Goal: Transaction & Acquisition: Subscribe to service/newsletter

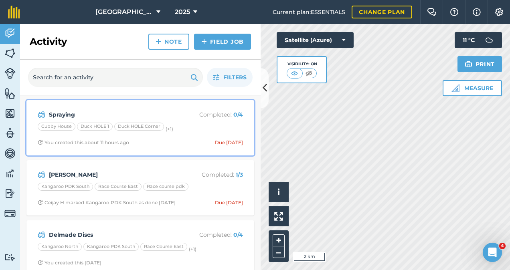
click at [179, 111] on p "Completed : 0 / 4" at bounding box center [211, 114] width 64 height 9
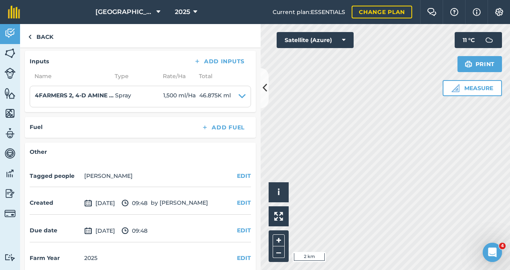
scroll to position [219, 0]
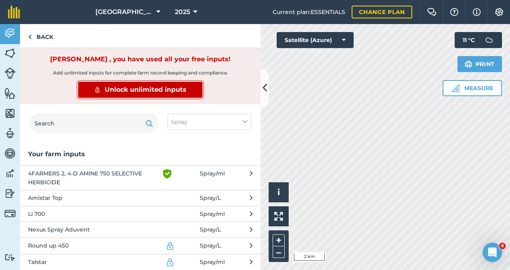
click at [160, 89] on span "Unlock unlimited inputs" at bounding box center [146, 90] width 82 height 10
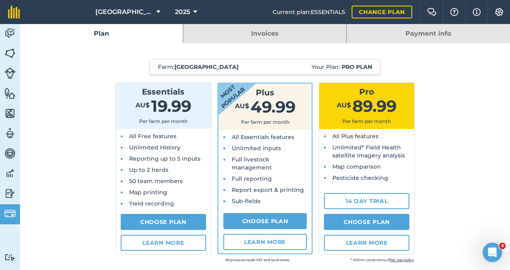
click at [270, 35] on link "Invoices" at bounding box center [264, 33] width 163 height 19
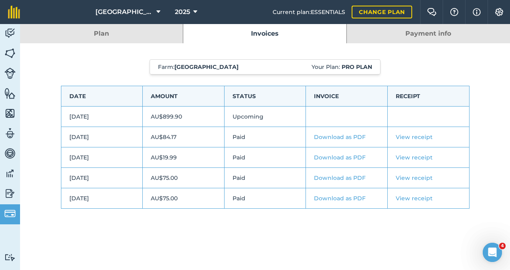
click at [406, 35] on link "Payment info" at bounding box center [427, 33] width 163 height 19
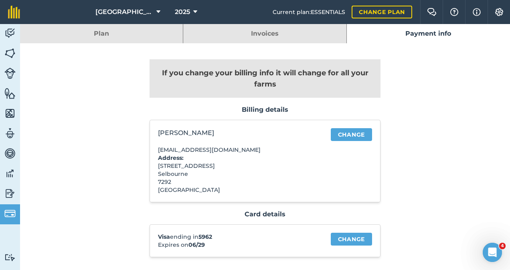
click at [306, 31] on link "Invoices" at bounding box center [264, 33] width 163 height 19
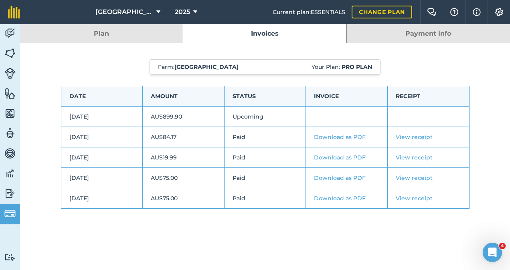
click at [417, 134] on link "View receipt" at bounding box center [413, 136] width 37 height 7
click at [141, 10] on span "[GEOGRAPHIC_DATA]" at bounding box center [124, 12] width 58 height 10
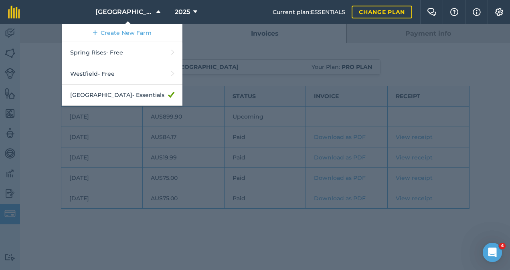
drag, startPoint x: 114, startPoint y: 63, endPoint x: 69, endPoint y: 139, distance: 88.0
click at [69, 139] on div at bounding box center [255, 147] width 510 height 246
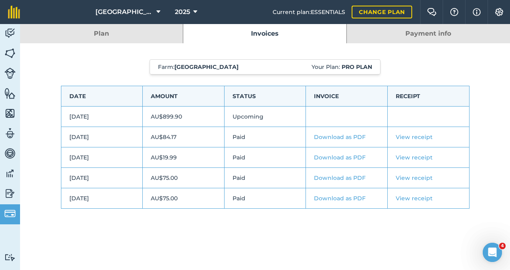
click at [83, 34] on link "Plan" at bounding box center [101, 33] width 163 height 19
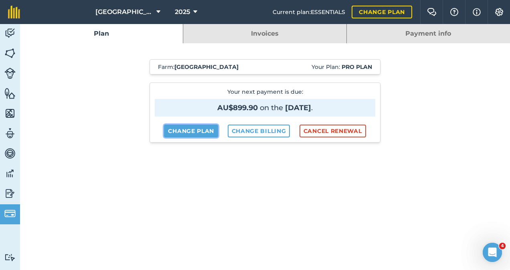
click at [187, 131] on link "Change plan" at bounding box center [191, 131] width 54 height 13
select select "9220acf7-288c-4cbd-b74c-53c24f79aa56"
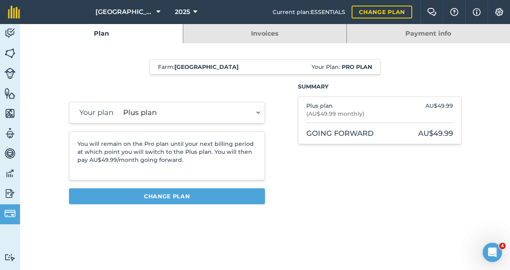
click at [261, 108] on select "Essentials plan Plus plan" at bounding box center [192, 112] width 145 height 21
click at [224, 171] on div "You will remain on the Pro plan until your next billing period at which point y…" at bounding box center [167, 155] width 196 height 49
click at [275, 26] on link "Invoices" at bounding box center [264, 33] width 163 height 19
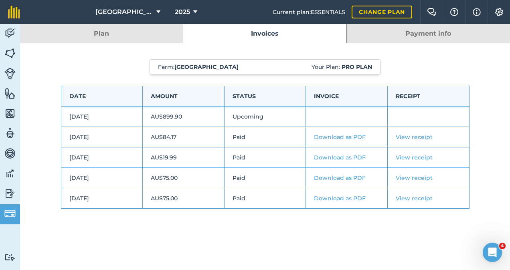
click at [407, 28] on link "Payment info" at bounding box center [427, 33] width 163 height 19
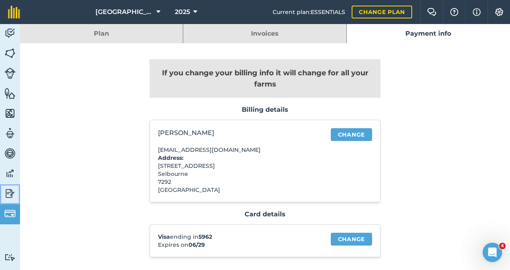
click at [10, 193] on img at bounding box center [9, 193] width 11 height 12
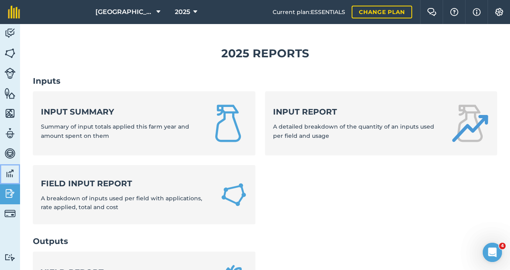
click at [10, 173] on img at bounding box center [9, 173] width 11 height 12
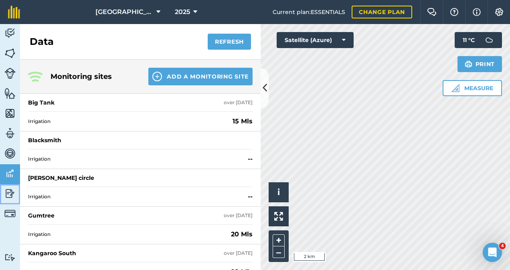
click at [8, 192] on img at bounding box center [9, 193] width 11 height 12
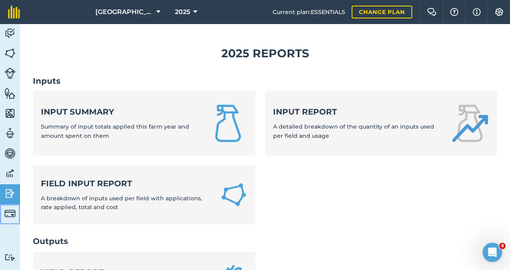
click at [11, 210] on img at bounding box center [9, 213] width 11 height 11
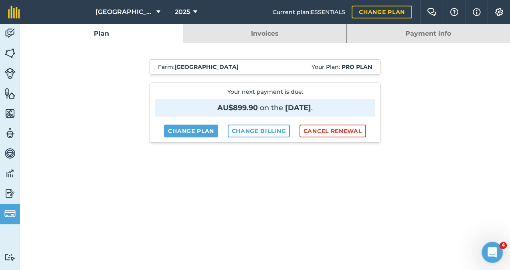
click at [495, 242] on div "Open Intercom Messenger" at bounding box center [490, 251] width 26 height 26
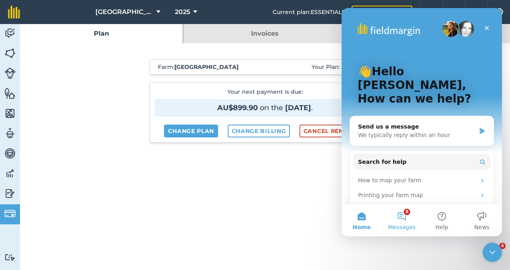
click at [401, 230] on span "Messages" at bounding box center [402, 227] width 28 height 6
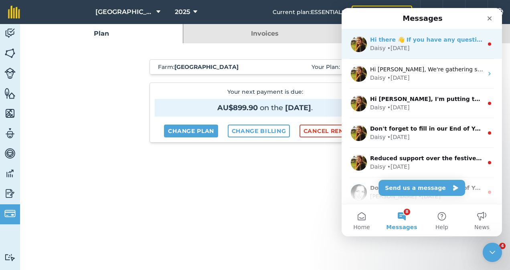
click at [436, 45] on div "Daisy • [DATE]" at bounding box center [426, 48] width 113 height 8
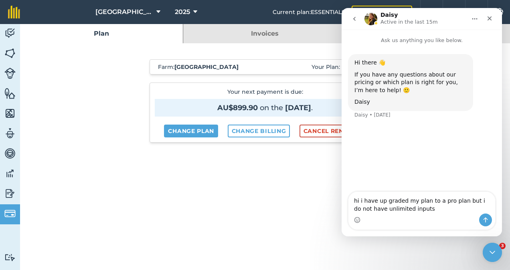
type textarea "hi i have up graded my plan to a pro plan but i do not have unlimited inputs"
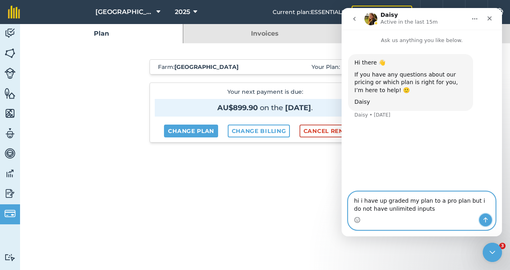
click at [482, 219] on icon "Send a message…" at bounding box center [485, 220] width 6 height 6
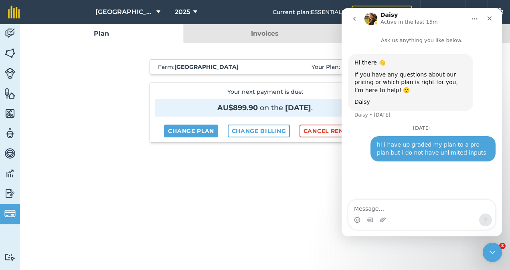
click at [488, 18] on icon "Close" at bounding box center [489, 18] width 6 height 6
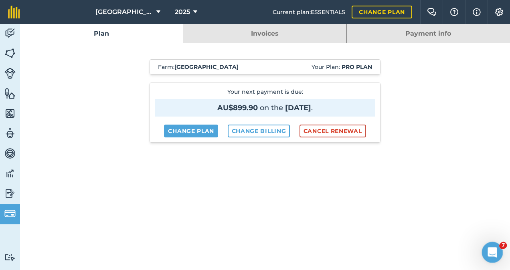
click at [487, 249] on icon "Open Intercom Messenger" at bounding box center [490, 251] width 13 height 13
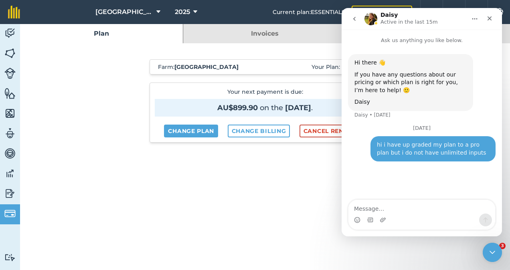
click at [355, 20] on icon "go back" at bounding box center [354, 19] width 6 height 6
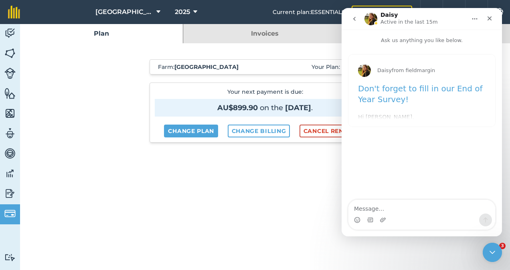
click at [353, 20] on icon "go back" at bounding box center [354, 19] width 6 height 6
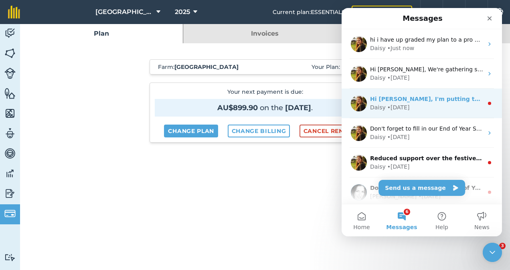
click at [383, 103] on div "Daisy" at bounding box center [378, 107] width 16 height 8
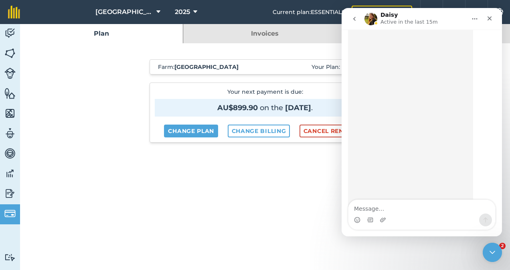
scroll to position [670, 0]
click at [354, 23] on button "go back" at bounding box center [353, 18] width 15 height 15
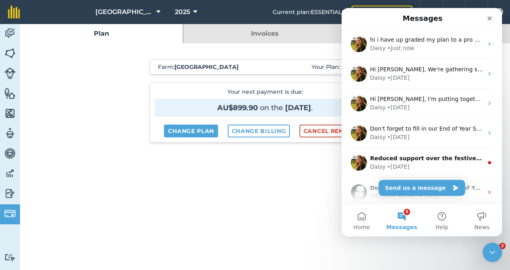
scroll to position [0, 0]
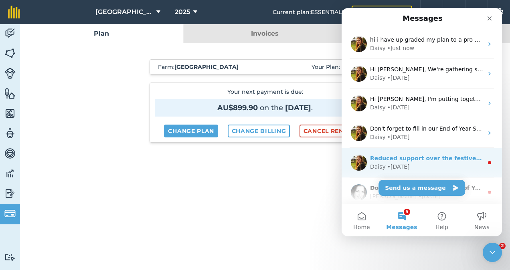
click at [387, 150] on div "Reduced support over the festive season ❄️ Hi [PERSON_NAME], Our support team a…" at bounding box center [421, 163] width 160 height 30
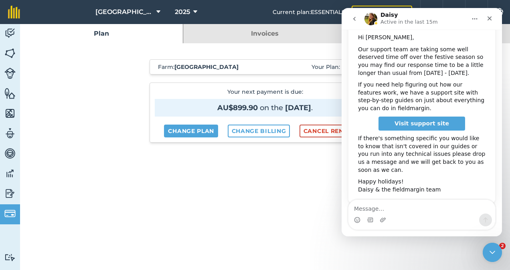
scroll to position [91, 0]
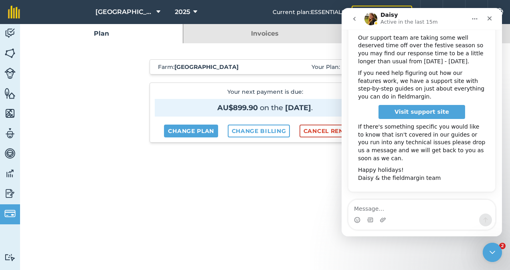
click at [351, 16] on icon "go back" at bounding box center [354, 19] width 6 height 6
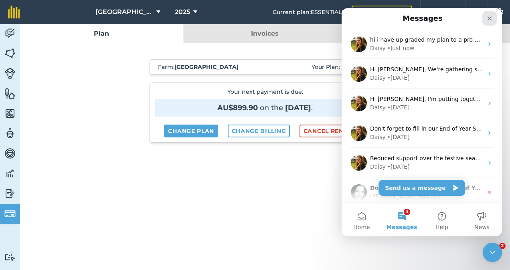
click at [487, 22] on div "Close" at bounding box center [489, 18] width 14 height 14
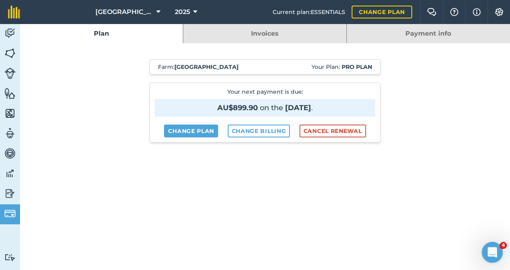
click at [489, 245] on icon "Open Intercom Messenger" at bounding box center [490, 251] width 13 height 13
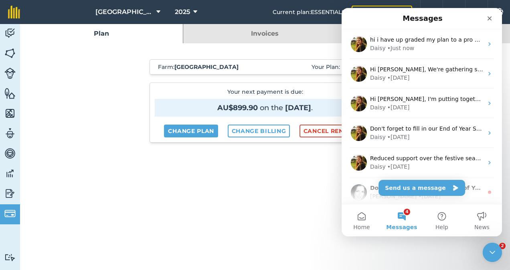
click at [406, 216] on button "4 Messages" at bounding box center [401, 220] width 40 height 32
click at [396, 221] on button "4 Messages" at bounding box center [401, 220] width 40 height 32
drag, startPoint x: 497, startPoint y: 102, endPoint x: 511, endPoint y: 163, distance: 63.3
click html "Messages hi i have up graded my plan to a pro plan but i do not have unlimited …"
drag, startPoint x: 501, startPoint y: 74, endPoint x: 850, endPoint y: 70, distance: 349.3
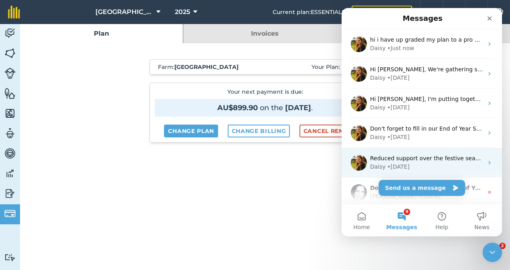
click at [410, 164] on div "[PERSON_NAME] • [DATE]" at bounding box center [426, 167] width 113 height 8
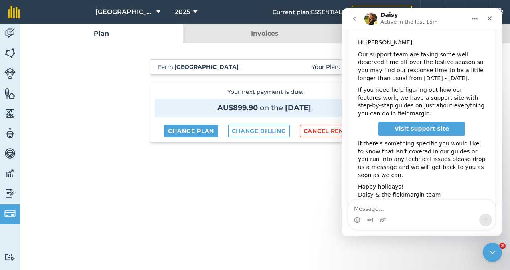
scroll to position [91, 0]
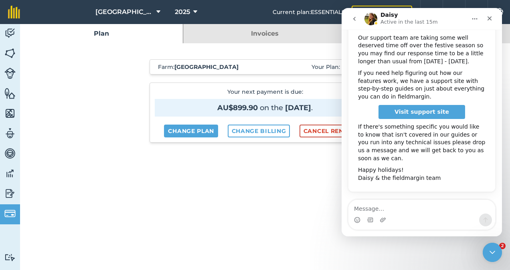
click at [355, 18] on icon "go back" at bounding box center [354, 19] width 6 height 6
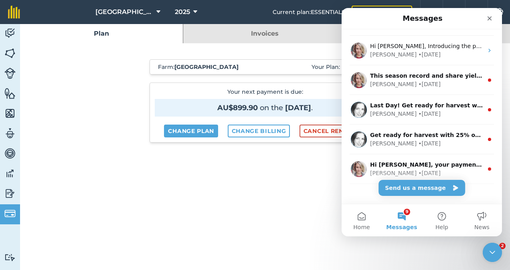
scroll to position [361, 0]
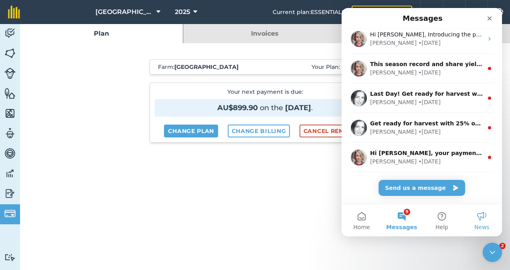
click at [500, 212] on button "News" at bounding box center [481, 220] width 40 height 32
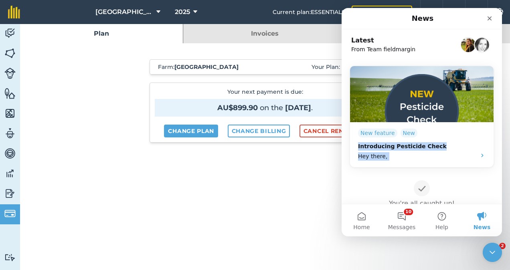
drag, startPoint x: 494, startPoint y: 127, endPoint x: 499, endPoint y: 160, distance: 33.2
click at [499, 160] on div "Latest From Team fieldmargin New feature New Introducing Pesticide Check Hey th…" at bounding box center [421, 116] width 160 height 175
click at [477, 187] on div "New feature New Introducing Pesticide Check Hey there, You're all caught up!" at bounding box center [421, 138] width 160 height 168
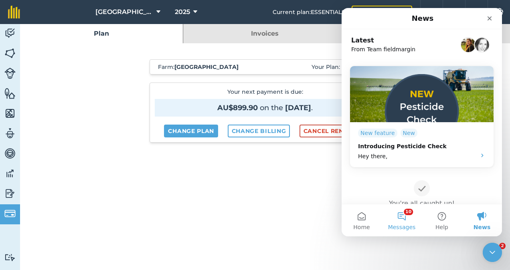
click at [413, 220] on button "10 Messages" at bounding box center [401, 220] width 40 height 32
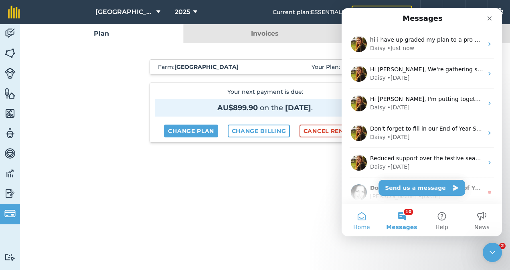
drag, startPoint x: 413, startPoint y: 220, endPoint x: 362, endPoint y: 221, distance: 50.9
click at [362, 221] on div "Home 10 Messages Help News" at bounding box center [421, 220] width 160 height 32
click at [362, 221] on button "Home" at bounding box center [361, 220] width 40 height 32
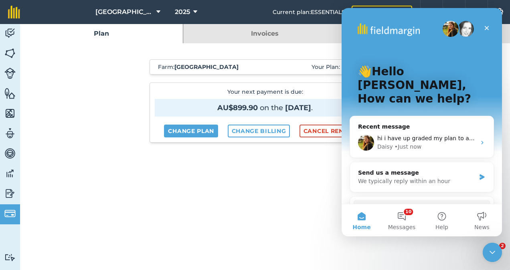
click at [460, 135] on span "hi i have up graded my plan to a pro plan but i do not have unlimited inputs" at bounding box center [484, 138] width 214 height 6
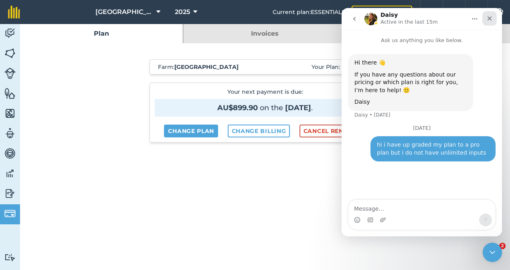
click at [495, 18] on div "Close" at bounding box center [489, 18] width 14 height 14
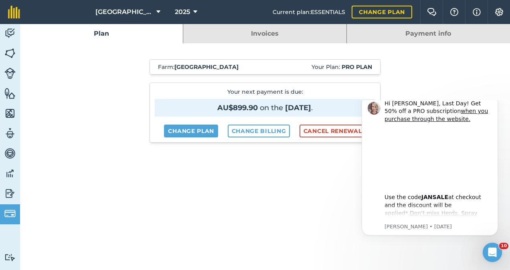
scroll to position [0, 0]
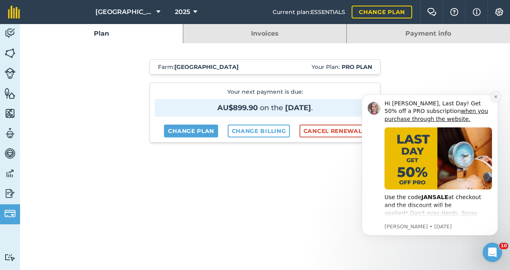
click at [494, 97] on icon "Dismiss notification" at bounding box center [495, 97] width 4 height 4
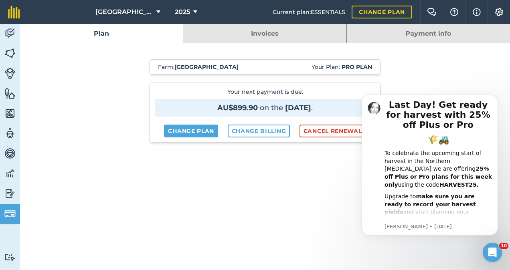
click at [494, 97] on icon "Dismiss notification" at bounding box center [496, 97] width 4 height 4
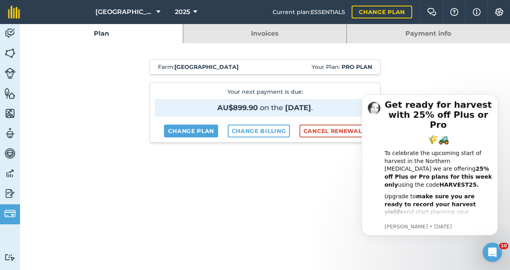
click at [494, 97] on icon "Dismiss notification" at bounding box center [496, 97] width 4 height 4
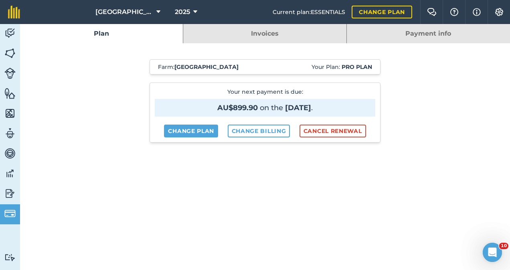
click at [263, 40] on link "Invoices" at bounding box center [264, 33] width 163 height 19
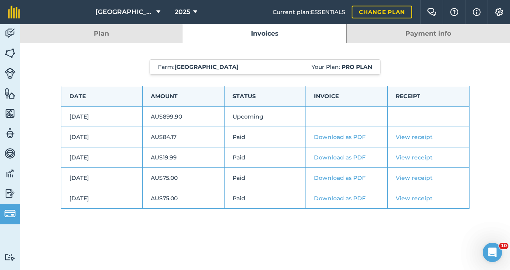
click at [119, 35] on link "Plan" at bounding box center [101, 33] width 163 height 19
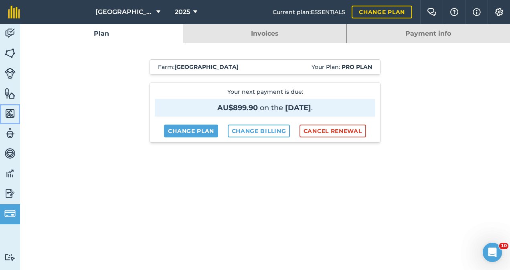
click at [13, 113] on img at bounding box center [9, 113] width 11 height 12
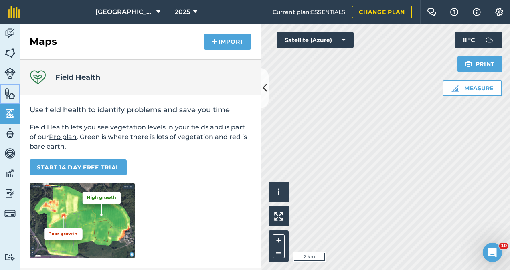
click at [10, 95] on img at bounding box center [9, 93] width 11 height 12
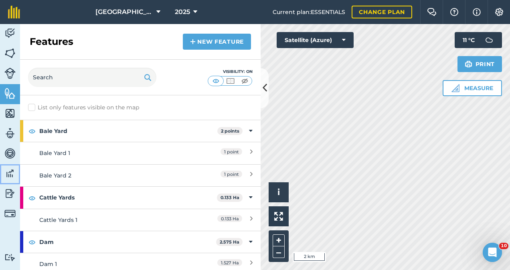
click at [10, 172] on img at bounding box center [9, 173] width 11 height 12
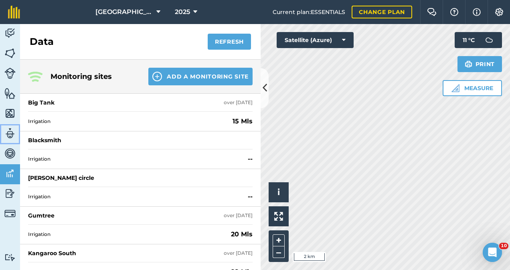
click at [8, 137] on img at bounding box center [9, 133] width 11 height 12
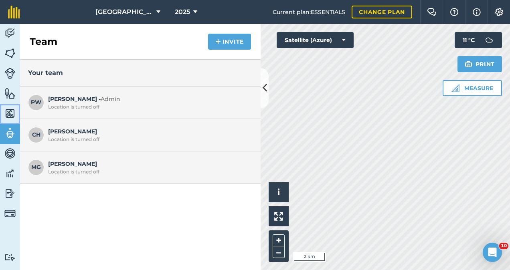
click at [14, 109] on img at bounding box center [9, 113] width 11 height 12
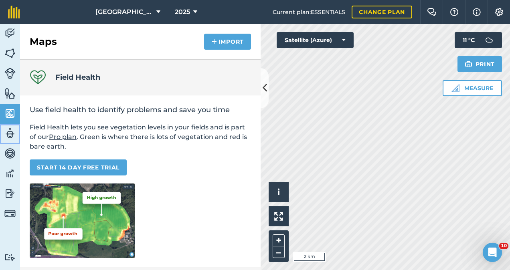
click at [14, 133] on img at bounding box center [9, 133] width 11 height 12
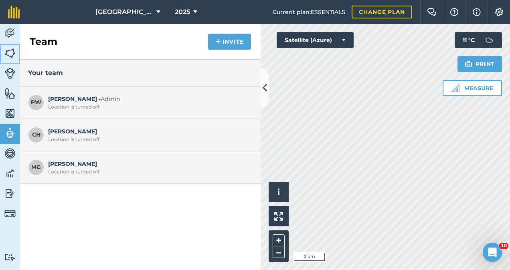
click at [9, 57] on img at bounding box center [9, 53] width 11 height 12
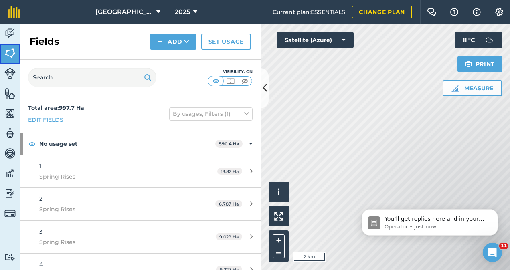
scroll to position [44, 0]
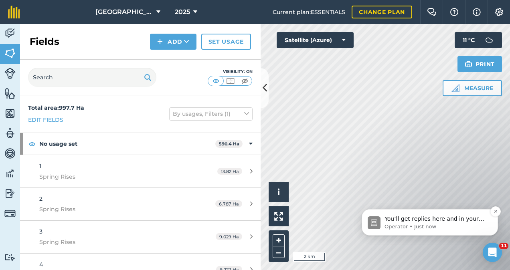
click at [424, 227] on p "Operator • Just now" at bounding box center [435, 226] width 103 height 7
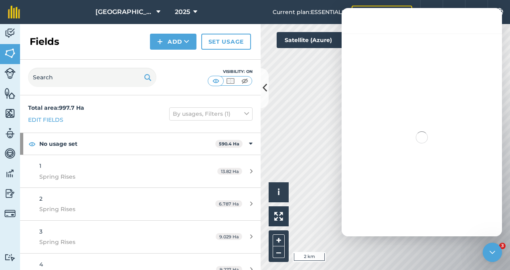
scroll to position [0, 0]
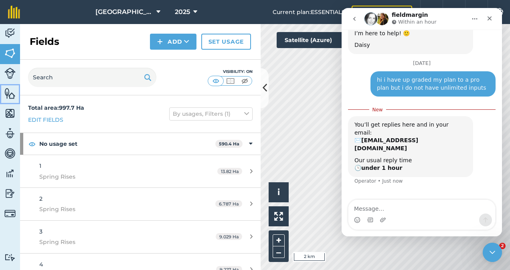
click at [5, 96] on img at bounding box center [9, 93] width 11 height 12
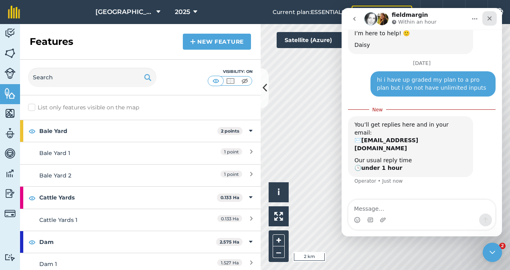
click at [490, 20] on icon "Close" at bounding box center [489, 18] width 4 height 4
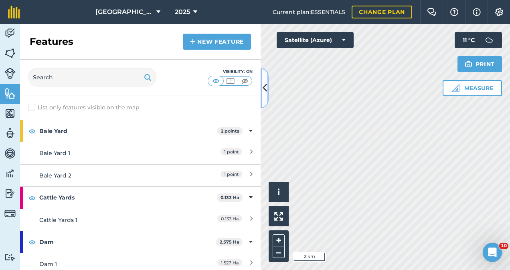
click at [265, 81] on icon at bounding box center [264, 88] width 4 height 14
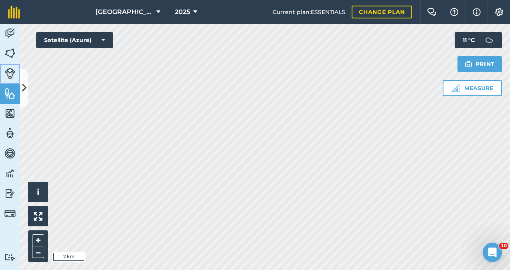
click at [10, 71] on img at bounding box center [9, 73] width 11 height 11
click at [10, 50] on img at bounding box center [9, 53] width 11 height 12
click at [25, 79] on button at bounding box center [24, 88] width 8 height 40
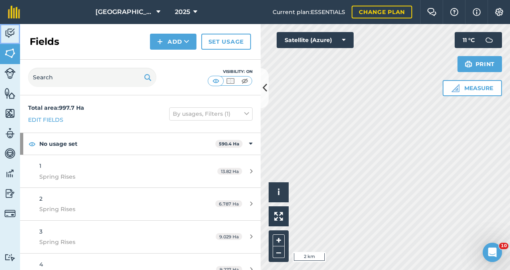
click at [10, 33] on img at bounding box center [9, 33] width 11 height 12
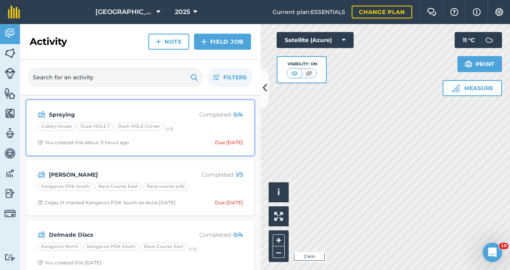
click at [103, 144] on div "You created this about 11 hours ago" at bounding box center [83, 142] width 91 height 6
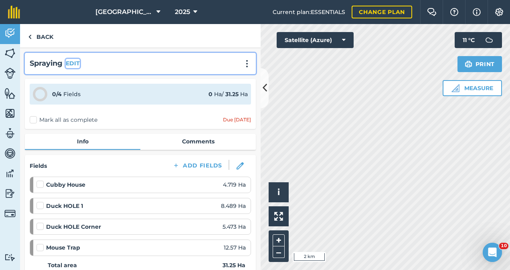
click at [73, 66] on button "EDIT" at bounding box center [73, 63] width 14 height 9
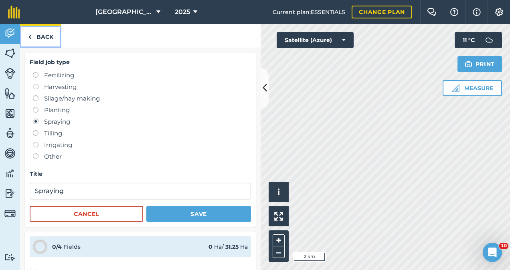
click at [30, 40] on img at bounding box center [30, 37] width 4 height 10
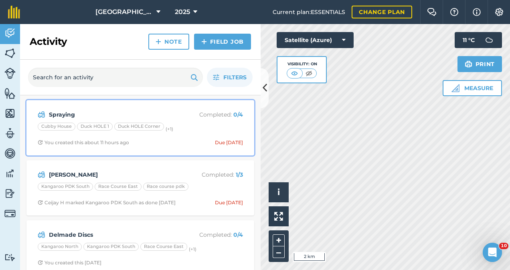
click at [101, 113] on strong "Spraying" at bounding box center [112, 114] width 127 height 9
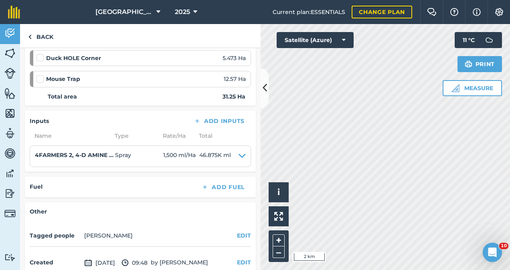
scroll to position [170, 0]
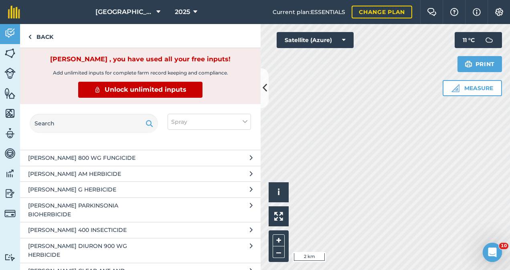
scroll to position [11040, 0]
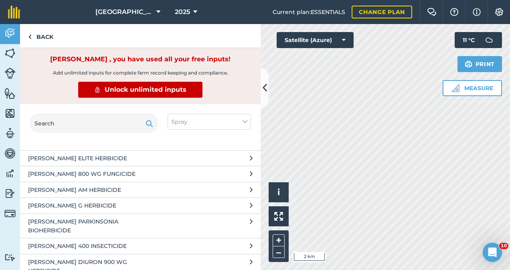
click at [78, 131] on span "[PERSON_NAME] 2,4-D AMINE 625 HERBICIDE" at bounding box center [93, 126] width 131 height 9
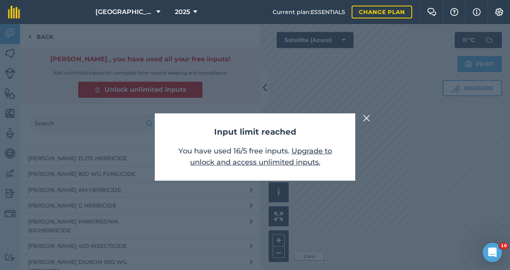
click at [367, 117] on img at bounding box center [366, 118] width 7 height 10
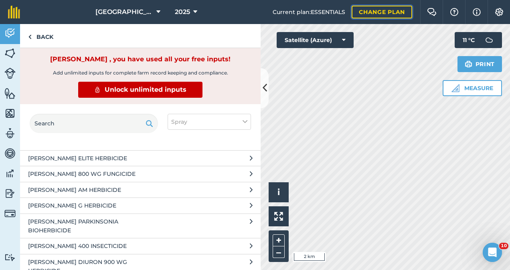
click at [381, 15] on link "Change plan" at bounding box center [381, 12] width 60 height 13
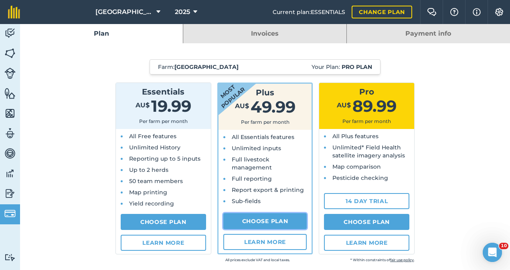
click at [250, 224] on link "Choose Plan" at bounding box center [265, 221] width 84 height 16
select select "9220acf7-288c-4cbd-b74c-53c24f79aa56"
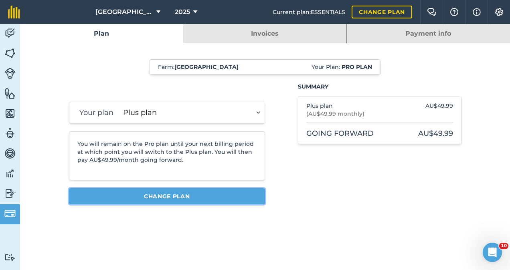
click at [191, 201] on button "Change plan" at bounding box center [167, 196] width 196 height 16
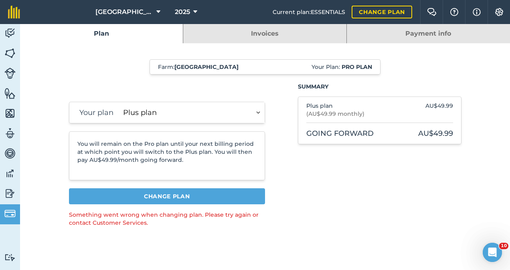
click at [332, 65] on span "Your Plan: Pro plan" at bounding box center [341, 67] width 60 height 8
click at [218, 161] on p "You will remain on the Pro plan until your next billing period at which point y…" at bounding box center [166, 152] width 179 height 24
click at [330, 10] on span "Current plan : ESSENTIALS" at bounding box center [308, 12] width 73 height 9
click at [147, 16] on span "[GEOGRAPHIC_DATA]" at bounding box center [124, 12] width 58 height 10
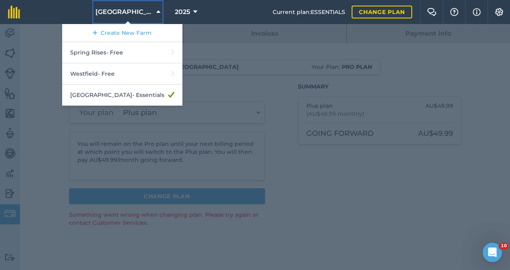
click at [138, 13] on span "[GEOGRAPHIC_DATA]" at bounding box center [124, 12] width 58 height 10
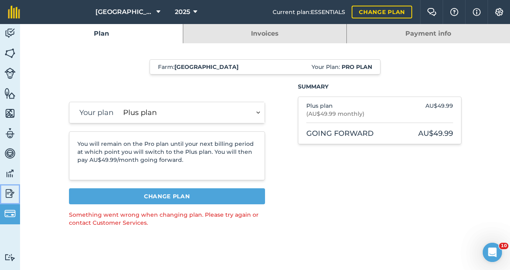
click at [11, 195] on img at bounding box center [9, 193] width 11 height 12
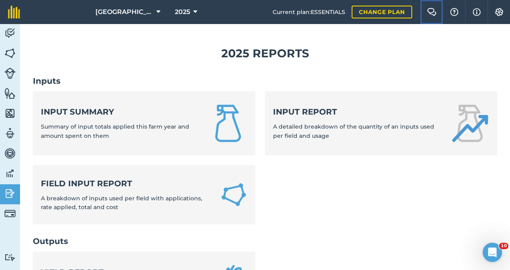
click at [432, 10] on img at bounding box center [432, 12] width 10 height 8
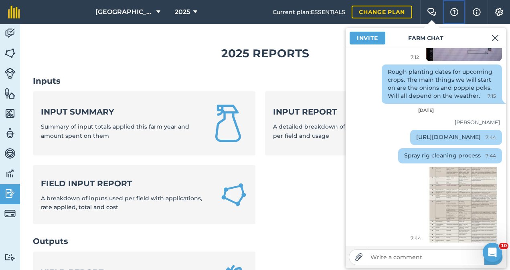
click at [450, 16] on button "Help" at bounding box center [453, 12] width 22 height 24
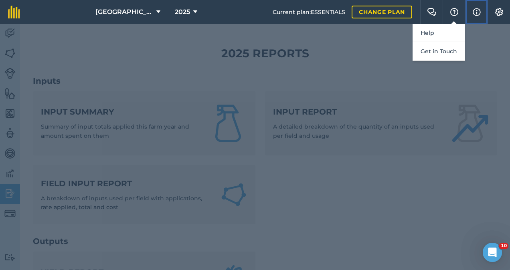
click at [472, 10] on img at bounding box center [476, 12] width 8 height 10
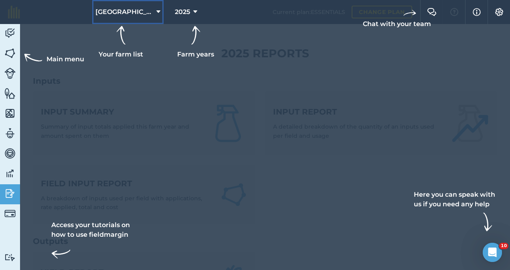
click at [132, 15] on span "[GEOGRAPHIC_DATA]" at bounding box center [124, 12] width 58 height 10
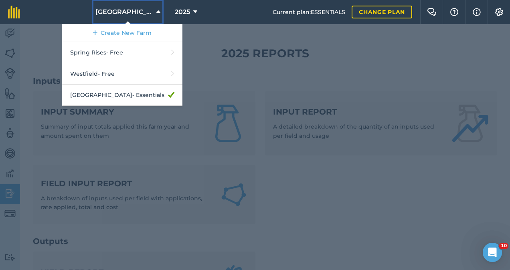
click at [129, 13] on span "[GEOGRAPHIC_DATA]" at bounding box center [124, 12] width 58 height 10
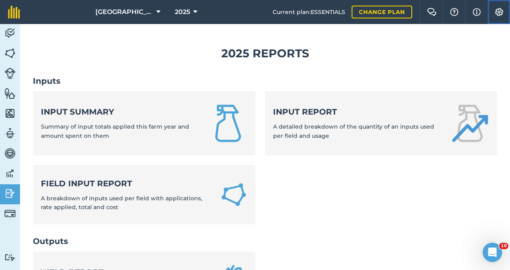
click at [500, 16] on button "Settings" at bounding box center [498, 12] width 22 height 24
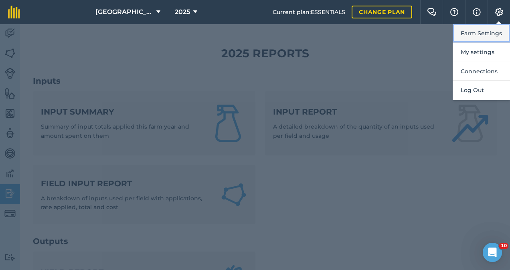
click at [484, 29] on button "Farm Settings" at bounding box center [480, 33] width 57 height 19
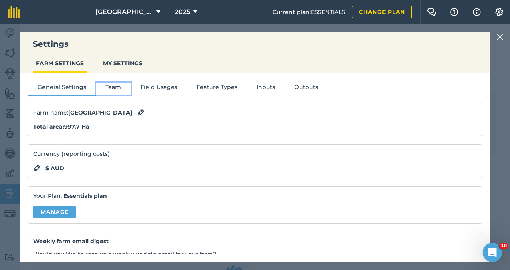
click at [113, 85] on button "Team" at bounding box center [113, 89] width 35 height 12
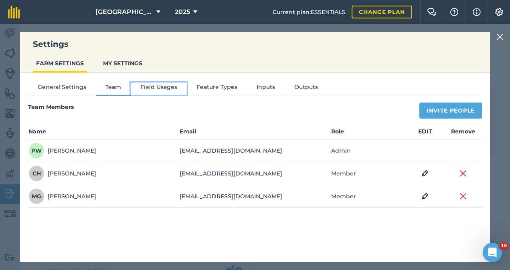
click at [151, 85] on button "Field Usages" at bounding box center [159, 89] width 56 height 12
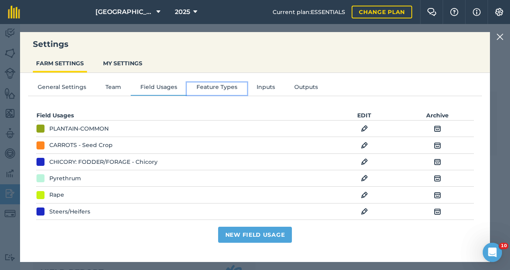
click at [238, 88] on button "Feature Types" at bounding box center [217, 89] width 60 height 12
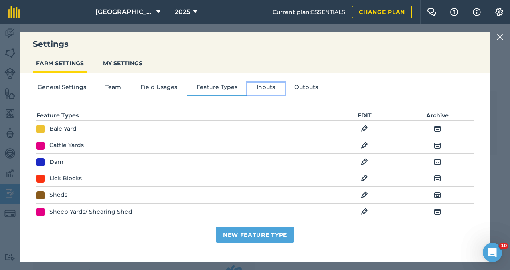
click at [257, 92] on button "Inputs" at bounding box center [266, 89] width 38 height 12
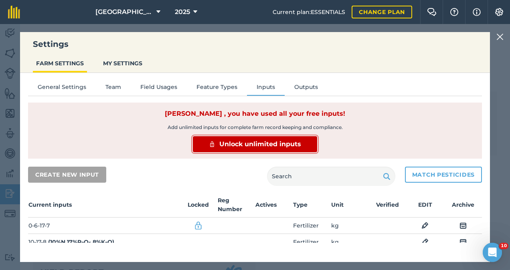
click at [276, 144] on span "Unlock unlimited inputs" at bounding box center [260, 144] width 82 height 10
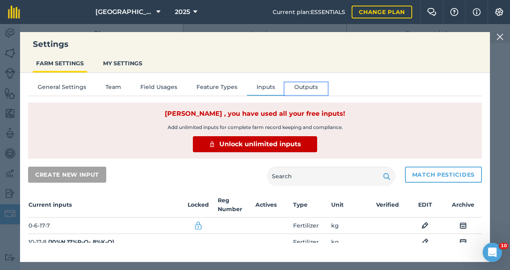
click at [303, 84] on button "Outputs" at bounding box center [305, 89] width 43 height 12
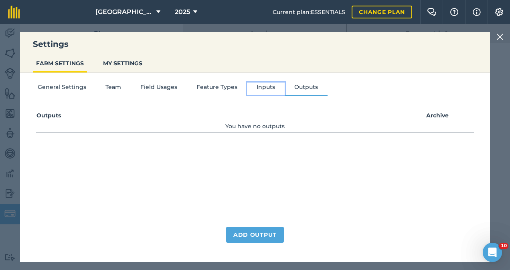
click at [254, 84] on button "Inputs" at bounding box center [266, 89] width 38 height 12
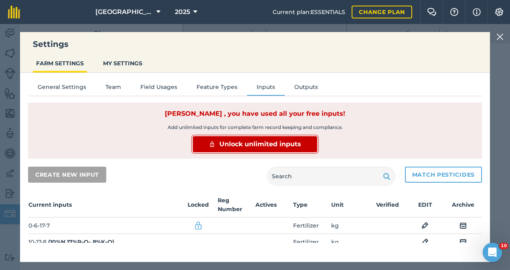
click at [246, 145] on span "Unlock unlimited inputs" at bounding box center [260, 144] width 82 height 10
drag, startPoint x: 453, startPoint y: 137, endPoint x: 462, endPoint y: 100, distance: 38.3
click at [462, 100] on div "General Settings Team Field Usages Feature Types Inputs Outputs [PERSON_NAME] ,…" at bounding box center [254, 163] width 469 height 181
click at [509, 92] on html "Settings FARM SETTINGS MY SETTINGS General Settings Team Field Usages Feature T…" at bounding box center [255, 135] width 510 height 270
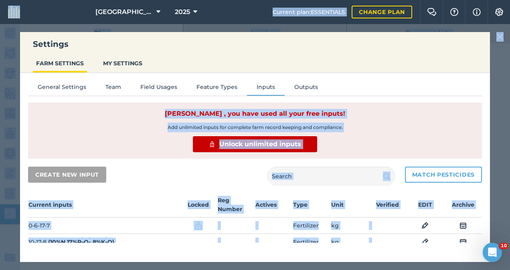
click at [411, 101] on div "General Settings Team Field Usages Feature Types Inputs Outputs [PERSON_NAME] ,…" at bounding box center [254, 163] width 469 height 181
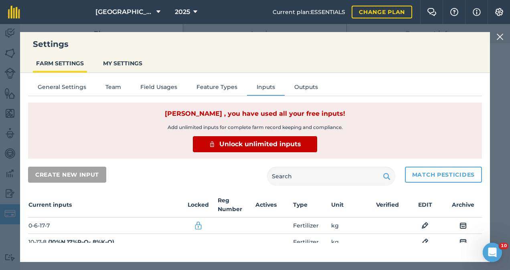
click at [499, 37] on img at bounding box center [499, 37] width 7 height 10
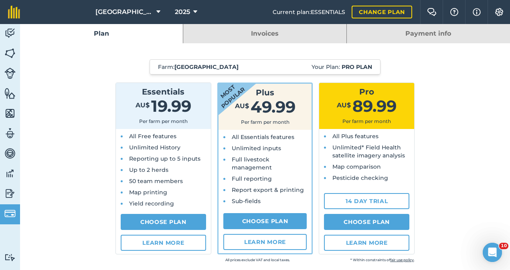
click at [299, 38] on link "Invoices" at bounding box center [264, 33] width 163 height 19
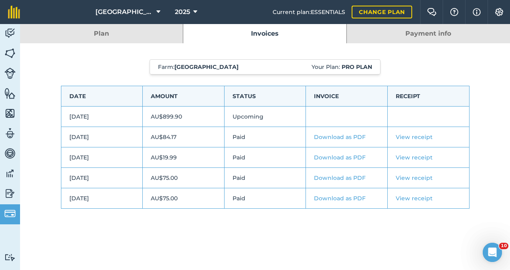
click at [413, 29] on link "Payment info" at bounding box center [427, 33] width 163 height 19
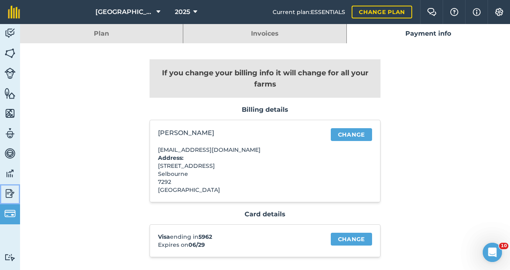
click at [13, 194] on img at bounding box center [9, 193] width 11 height 12
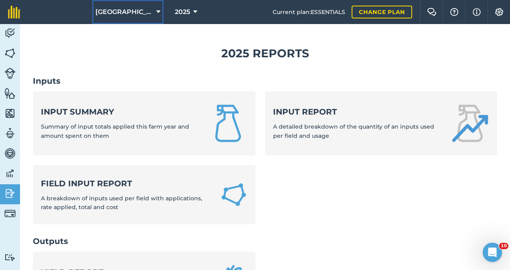
click at [151, 12] on button "[GEOGRAPHIC_DATA]" at bounding box center [127, 12] width 71 height 24
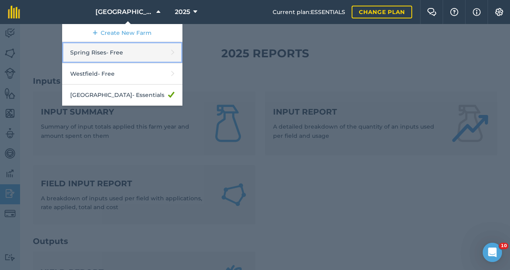
click at [133, 58] on link "Spring Rises - Free" at bounding box center [122, 52] width 120 height 21
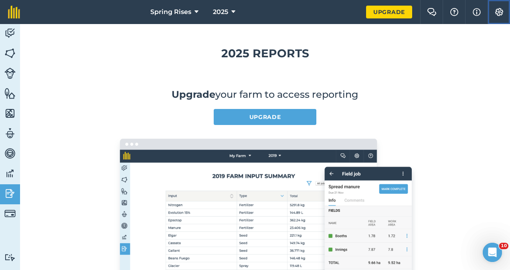
click at [497, 15] on img at bounding box center [499, 12] width 10 height 8
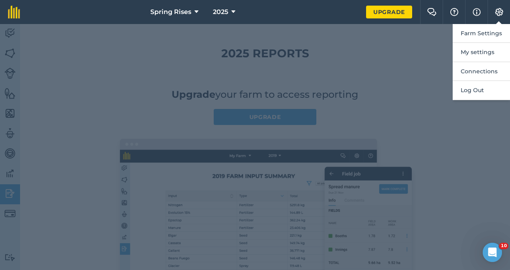
click at [422, 130] on div at bounding box center [255, 147] width 510 height 246
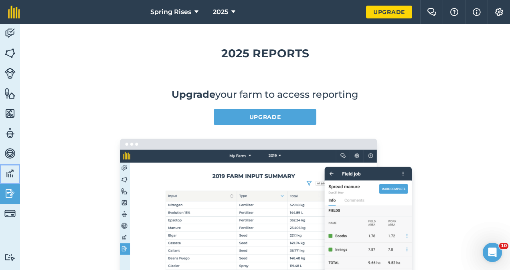
click at [12, 174] on img at bounding box center [9, 173] width 11 height 12
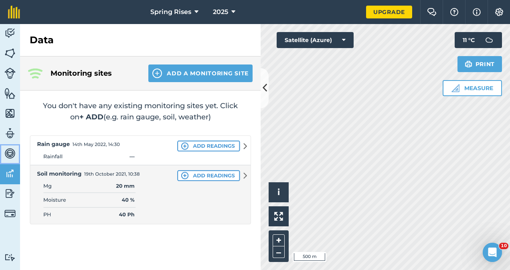
click at [8, 154] on img at bounding box center [9, 153] width 11 height 12
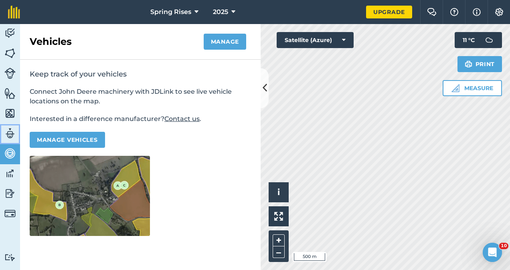
click at [7, 134] on img at bounding box center [9, 133] width 11 height 12
select select "MEMBER"
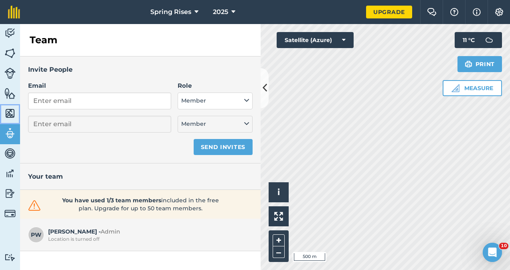
click at [7, 115] on img at bounding box center [9, 113] width 11 height 12
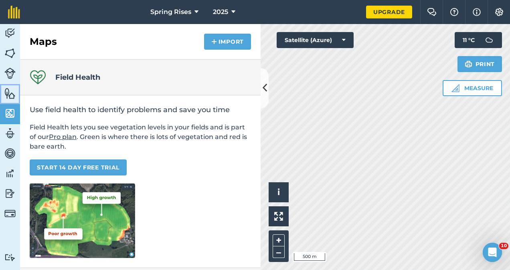
click at [8, 87] on img at bounding box center [9, 93] width 11 height 12
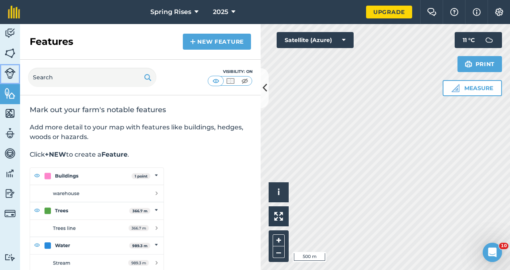
click at [12, 69] on img at bounding box center [9, 73] width 11 height 11
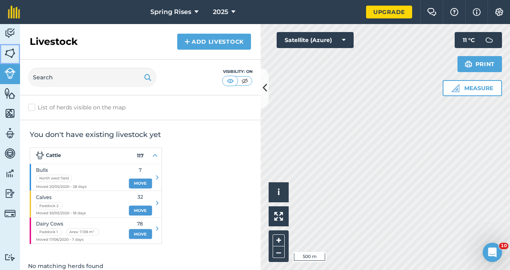
click at [11, 51] on img at bounding box center [9, 53] width 11 height 12
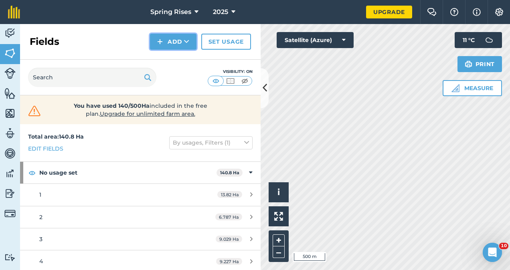
click at [187, 41] on icon at bounding box center [186, 42] width 5 height 8
click at [12, 36] on img at bounding box center [9, 33] width 11 height 12
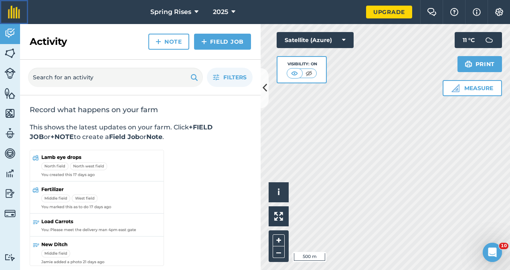
click at [8, 11] on img at bounding box center [14, 12] width 12 height 13
click at [264, 87] on icon at bounding box center [264, 88] width 4 height 14
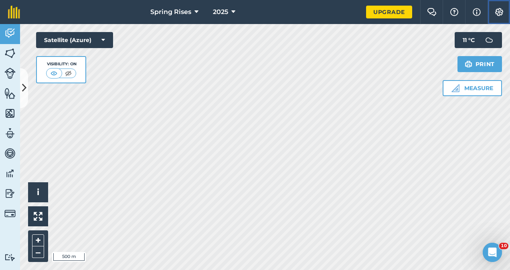
click at [497, 8] on img at bounding box center [499, 12] width 10 height 8
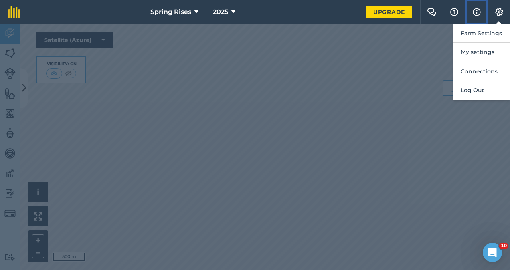
click at [480, 10] on button "Info" at bounding box center [476, 12] width 22 height 24
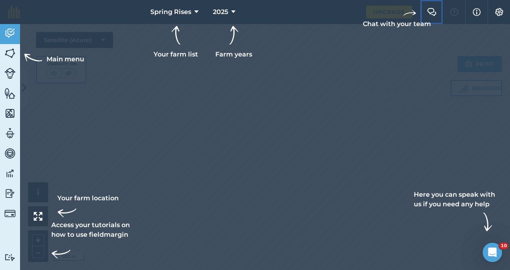
click at [432, 13] on img at bounding box center [432, 12] width 10 height 8
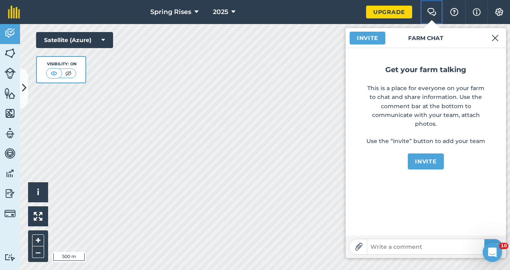
click at [432, 13] on img at bounding box center [432, 12] width 10 height 8
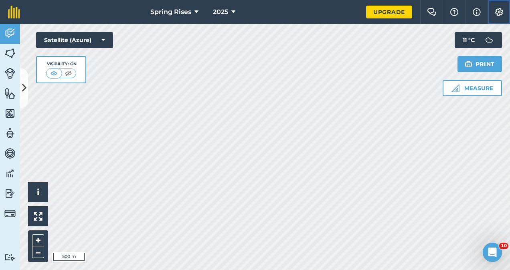
click at [499, 17] on button "Settings" at bounding box center [498, 12] width 22 height 24
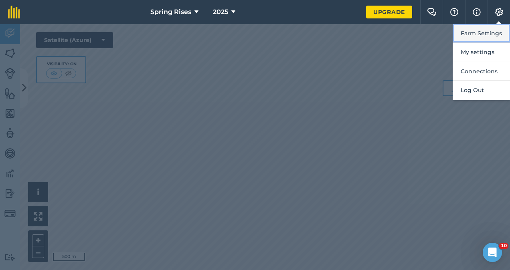
click at [488, 34] on button "Farm Settings" at bounding box center [480, 33] width 57 height 19
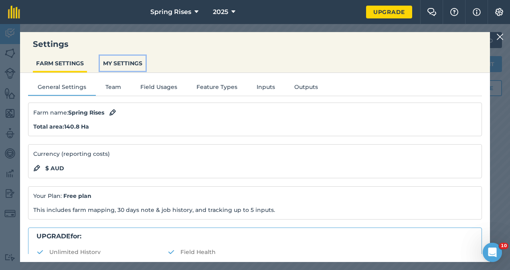
click at [137, 65] on button "MY SETTINGS" at bounding box center [123, 63] width 46 height 15
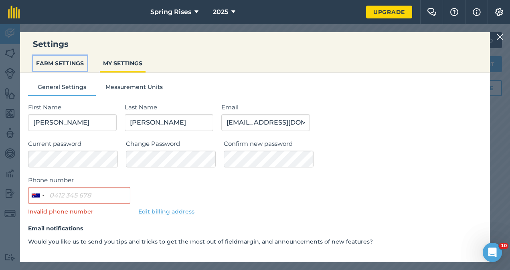
click at [61, 66] on button "FARM SETTINGS" at bounding box center [60, 63] width 54 height 15
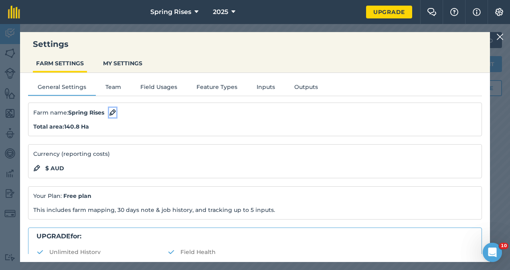
click at [111, 114] on img at bounding box center [112, 113] width 7 height 10
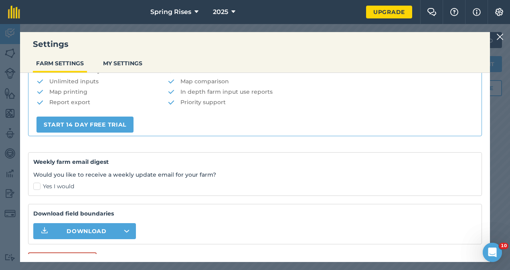
scroll to position [201, 0]
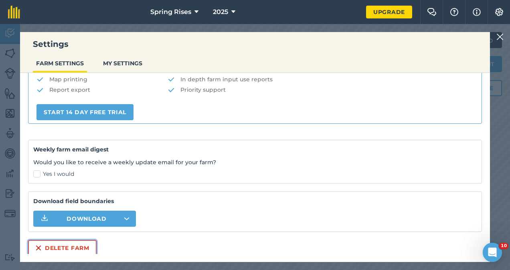
click at [73, 242] on button "Delete farm" at bounding box center [62, 248] width 68 height 16
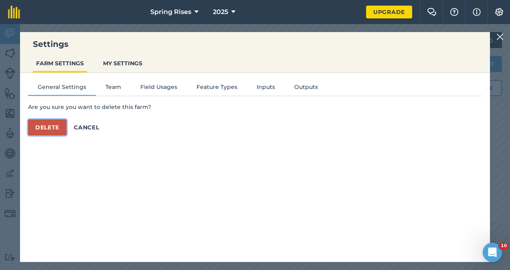
click at [50, 125] on button "Delete" at bounding box center [47, 127] width 38 height 16
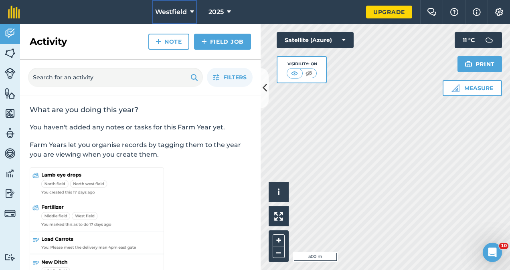
click at [181, 10] on span "Westfield" at bounding box center [171, 12] width 32 height 10
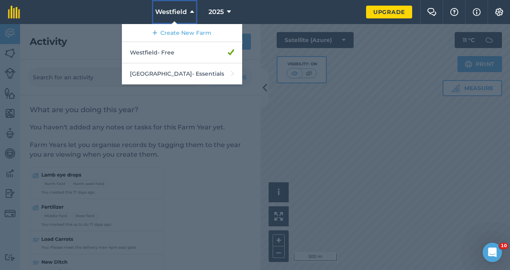
click at [181, 10] on span "Westfield" at bounding box center [171, 12] width 32 height 10
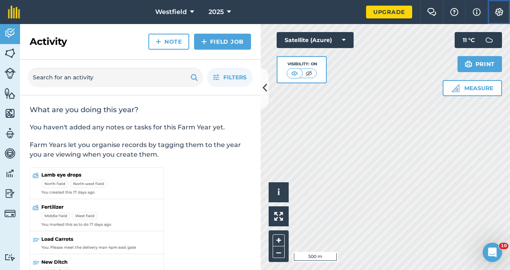
click at [496, 14] on img at bounding box center [499, 12] width 10 height 8
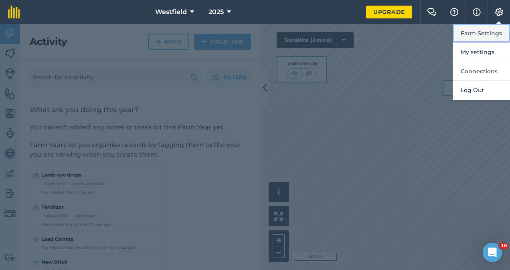
click at [482, 39] on button "Farm Settings" at bounding box center [480, 33] width 57 height 19
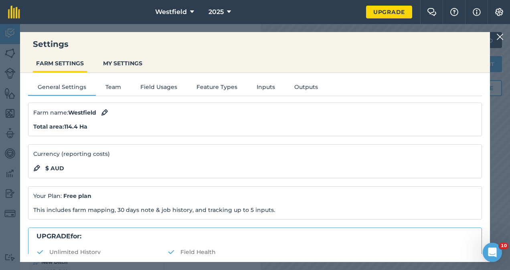
scroll to position [193, 0]
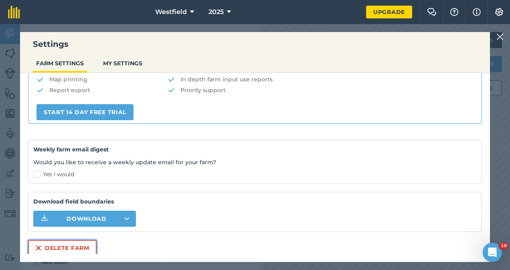
click at [69, 240] on button "Delete farm" at bounding box center [62, 248] width 68 height 16
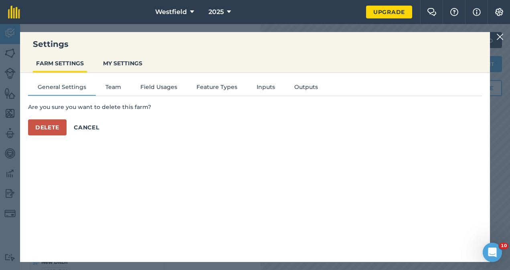
scroll to position [0, 0]
click at [50, 125] on button "Delete" at bounding box center [47, 127] width 38 height 16
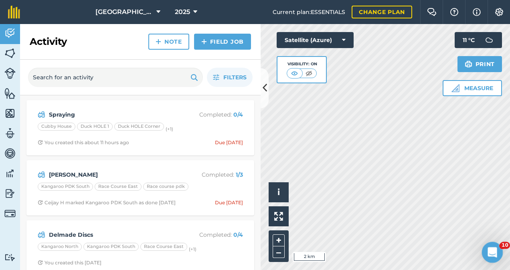
click at [485, 248] on div "Open Intercom Messenger" at bounding box center [490, 251] width 26 height 26
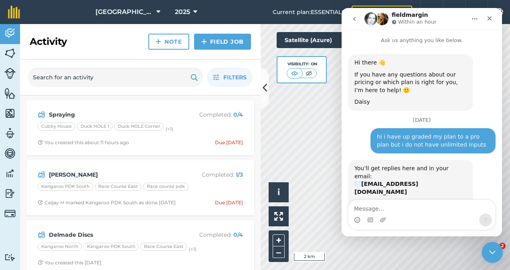
scroll to position [44, 0]
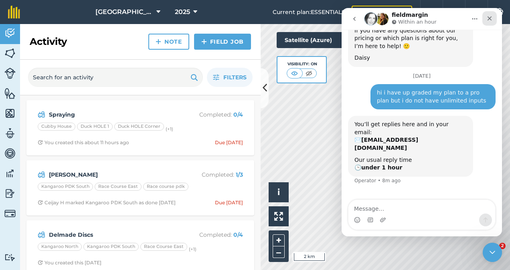
click at [488, 16] on icon "Close" at bounding box center [489, 18] width 4 height 4
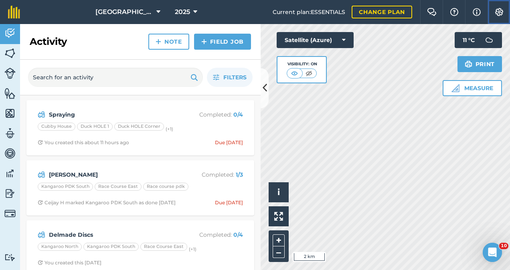
click at [497, 15] on img at bounding box center [499, 12] width 10 height 8
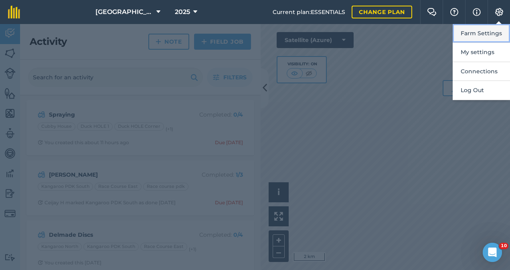
click at [481, 32] on button "Farm Settings" at bounding box center [480, 33] width 57 height 19
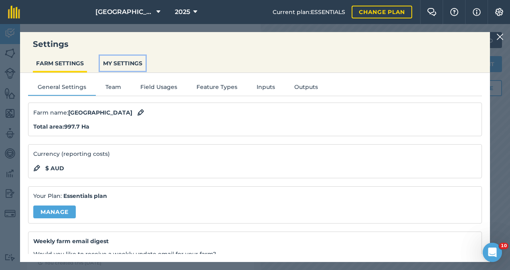
click at [127, 64] on button "MY SETTINGS" at bounding box center [123, 63] width 46 height 15
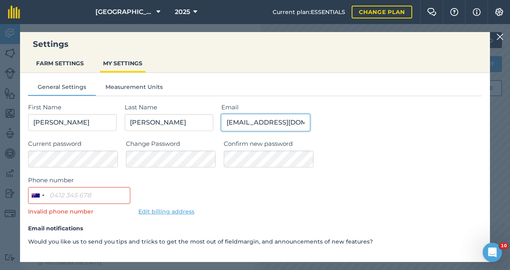
click at [261, 123] on input "[EMAIL_ADDRESS][DOMAIN_NAME]" at bounding box center [265, 122] width 89 height 17
type input "m"
type input "[EMAIL_ADDRESS][DOMAIN_NAME]"
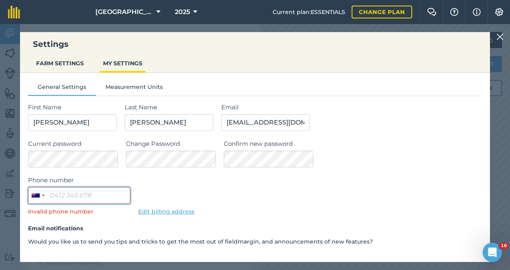
type input "0407 010 091"
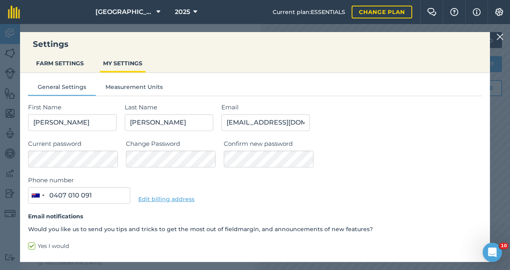
click at [91, 147] on label "Current password" at bounding box center [73, 144] width 90 height 10
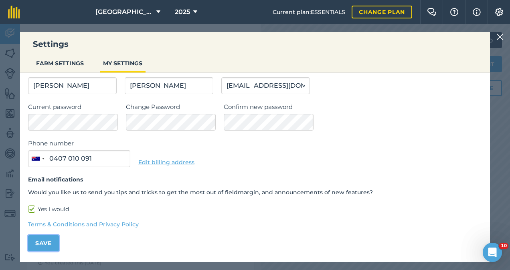
click at [51, 242] on button "Save" at bounding box center [43, 243] width 31 height 16
click at [500, 39] on img at bounding box center [499, 37] width 7 height 10
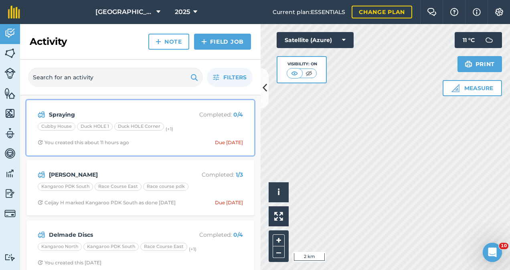
click at [195, 129] on div "Cubby House Duck HOLE 1 Duck HOLE Corner (+ 1 )" at bounding box center [140, 128] width 205 height 10
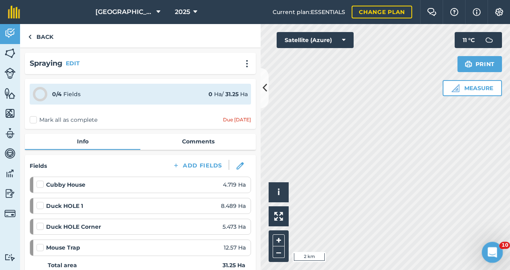
click at [488, 249] on icon "Open Intercom Messenger" at bounding box center [490, 251] width 13 height 13
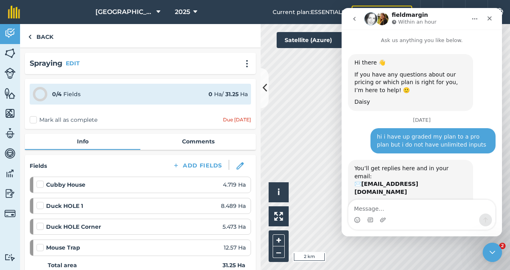
scroll to position [44, 0]
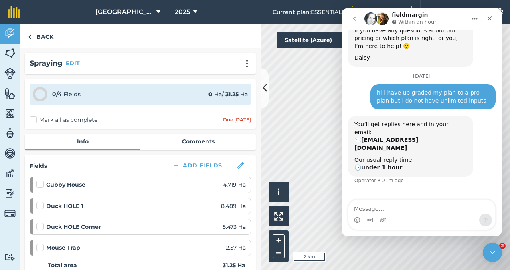
click at [414, 214] on div "Intercom messenger" at bounding box center [421, 220] width 147 height 13
drag, startPoint x: 393, startPoint y: 94, endPoint x: 437, endPoint y: 72, distance: 48.9
click at [437, 72] on div "Hi there 👋 If you have any questions about our pricing or which plan is right f…" at bounding box center [421, 41] width 147 height 63
click at [372, 210] on textarea "Message…" at bounding box center [421, 207] width 147 height 14
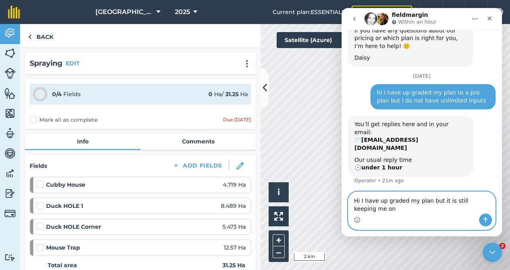
scroll to position [52, 0]
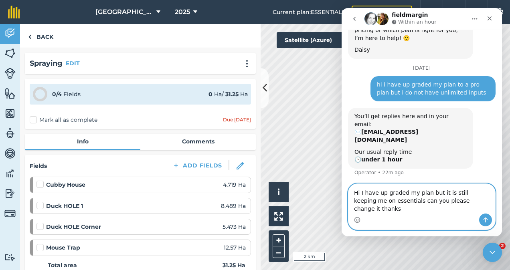
type textarea "Hi I have up graded my plan but it is still keeping me on essentials can you pl…"
click at [481, 219] on button "Send a message…" at bounding box center [485, 220] width 13 height 13
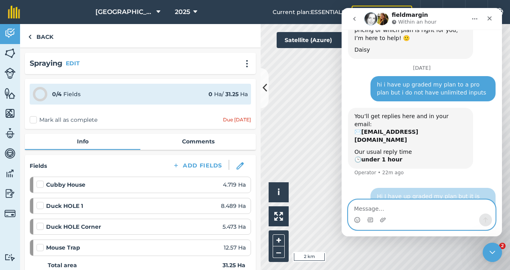
scroll to position [83, 0]
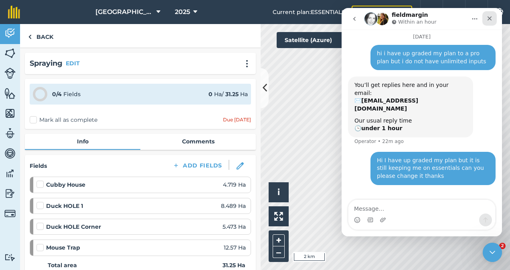
click at [494, 20] on div "Close" at bounding box center [489, 18] width 14 height 14
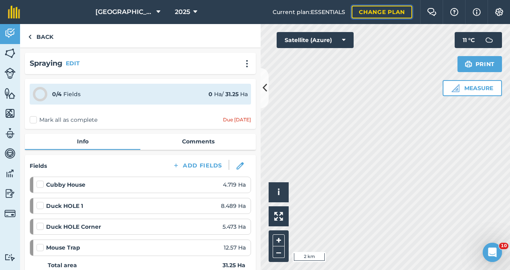
click at [374, 9] on link "Change plan" at bounding box center [381, 12] width 60 height 13
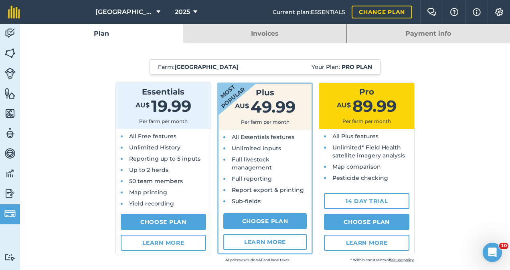
click at [348, 65] on strong "Pro plan" at bounding box center [356, 66] width 30 height 7
click at [262, 30] on link "Invoices" at bounding box center [264, 33] width 163 height 19
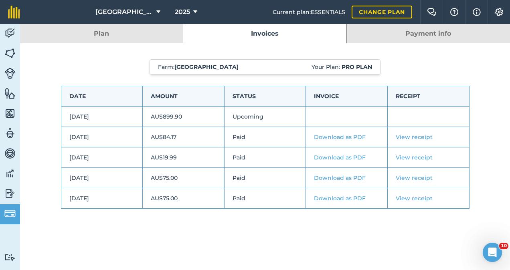
click at [416, 136] on link "View receipt" at bounding box center [413, 136] width 37 height 7
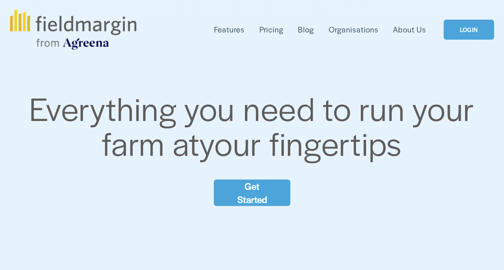
click at [473, 27] on link "LOGIN" at bounding box center [468, 30] width 50 height 20
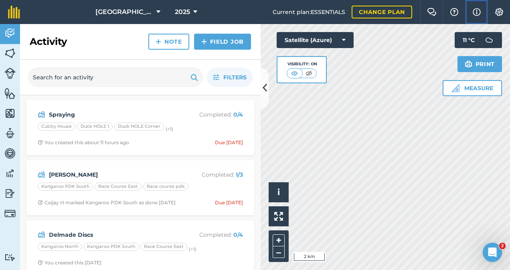
click at [479, 11] on img at bounding box center [476, 12] width 8 height 10
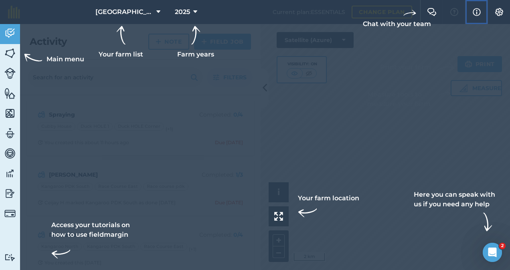
click at [479, 11] on img at bounding box center [476, 12] width 8 height 10
click at [500, 11] on img at bounding box center [499, 12] width 10 height 8
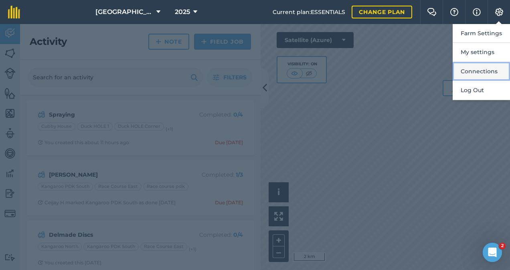
click at [471, 66] on button "Connections" at bounding box center [480, 71] width 57 height 19
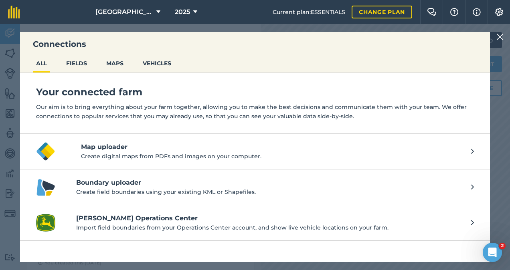
click at [498, 38] on img at bounding box center [499, 37] width 7 height 10
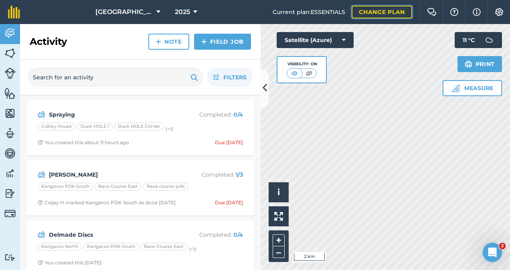
click at [385, 15] on link "Change plan" at bounding box center [381, 12] width 60 height 13
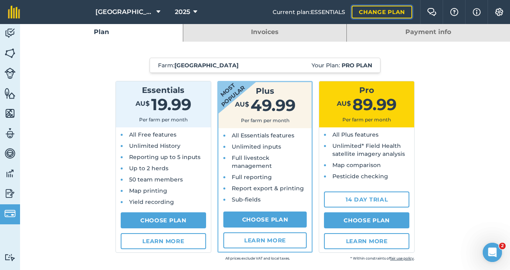
scroll to position [577, 0]
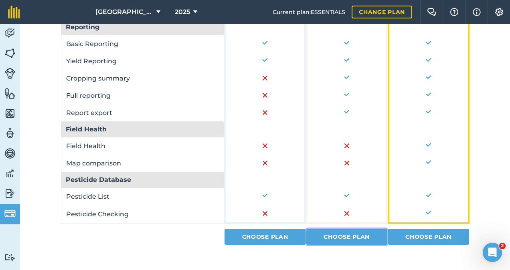
click at [353, 236] on link "Choose Plan" at bounding box center [346, 237] width 81 height 16
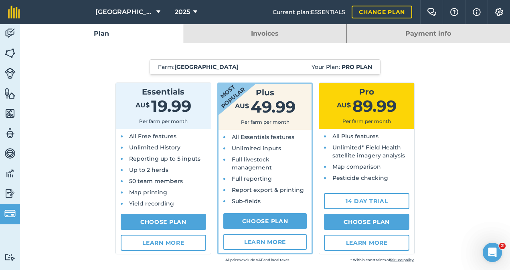
select select "9220acf7-288c-4cbd-b74c-53c24f79aa56"
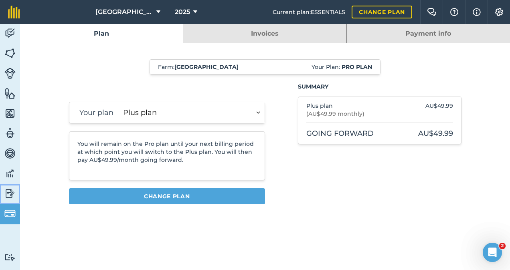
click at [17, 193] on link "Reporting" at bounding box center [10, 194] width 20 height 20
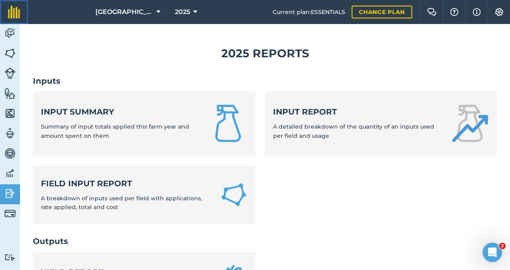
click at [15, 11] on img at bounding box center [14, 12] width 12 height 13
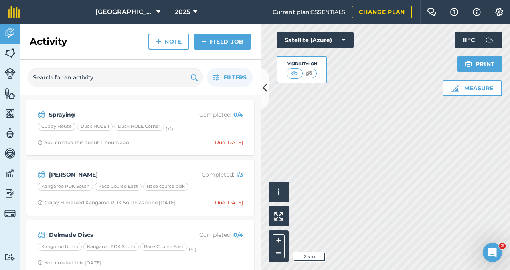
click at [302, 12] on span "Current plan : ESSENTIALS" at bounding box center [308, 12] width 73 height 9
click at [180, 8] on span "2025" at bounding box center [182, 12] width 15 height 10
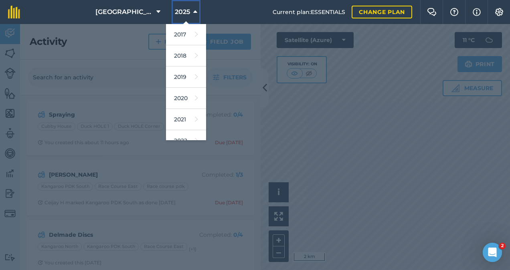
click at [180, 8] on span "2025" at bounding box center [182, 12] width 15 height 10
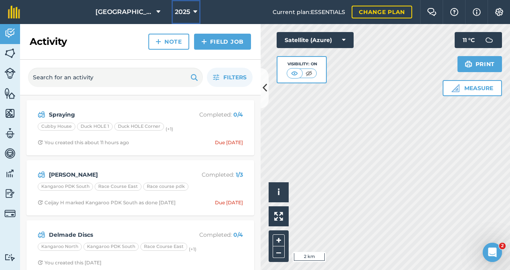
click at [184, 14] on span "2025" at bounding box center [182, 12] width 15 height 10
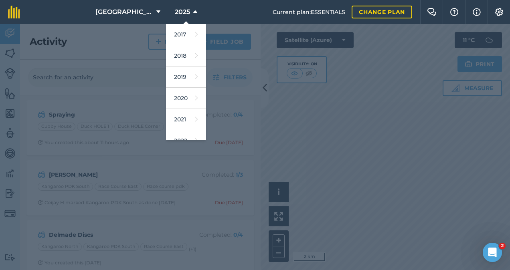
click at [363, 143] on div at bounding box center [255, 147] width 510 height 246
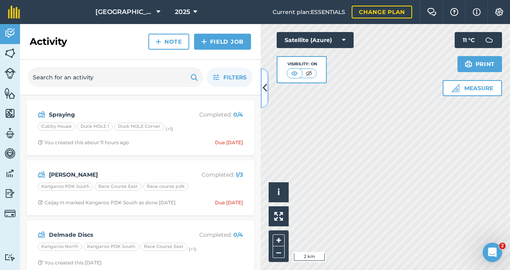
click at [264, 89] on icon at bounding box center [264, 88] width 4 height 14
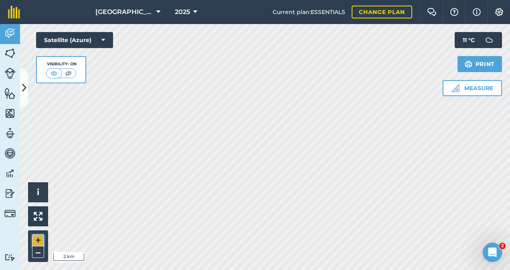
click at [39, 243] on button "+" at bounding box center [38, 240] width 12 height 12
click at [39, 236] on button "+" at bounding box center [38, 240] width 12 height 12
click at [40, 240] on button "+" at bounding box center [38, 240] width 12 height 12
click at [38, 237] on button "+" at bounding box center [38, 240] width 12 height 12
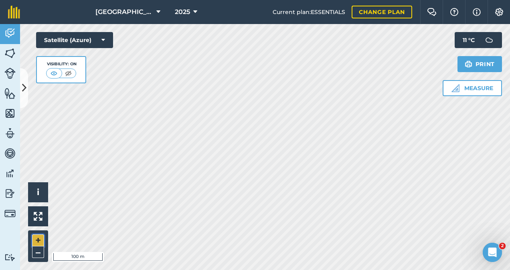
click at [38, 237] on button "+" at bounding box center [38, 240] width 12 height 12
click at [221, 20] on div "Westfield Estate 2025 Current plan : ESSENTIALS Change plan Farm Chat Help Info…" at bounding box center [255, 135] width 510 height 270
click at [174, 2] on div "Westfield Estate 2025 Current plan : ESSENTIALS Change plan Farm Chat Help Info…" at bounding box center [255, 135] width 510 height 270
click at [498, 247] on div "Open Intercom Messenger" at bounding box center [490, 251] width 26 height 26
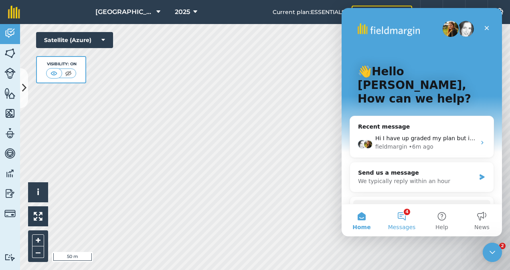
click at [402, 213] on button "4 Messages" at bounding box center [401, 220] width 40 height 32
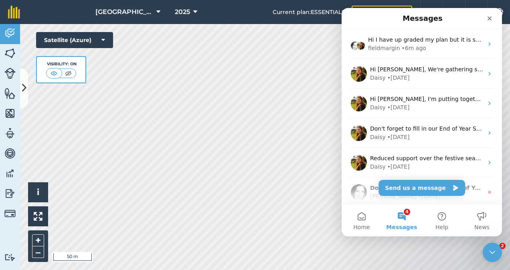
click at [402, 213] on button "4 Messages" at bounding box center [401, 220] width 40 height 32
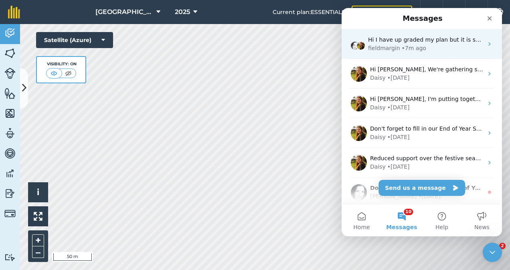
click at [441, 52] on div "Hi I have up graded my plan but it is still keeping me on essentials can you pl…" at bounding box center [421, 44] width 160 height 30
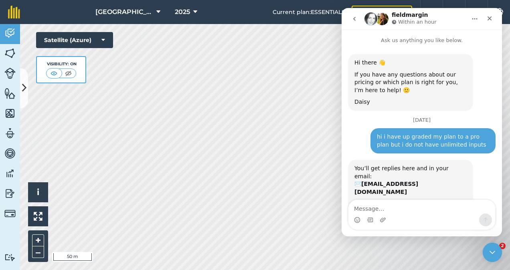
scroll to position [83, 0]
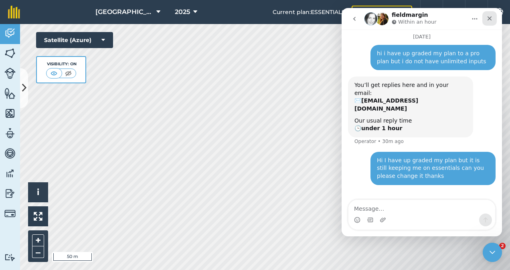
click at [494, 18] on div "Close" at bounding box center [489, 18] width 14 height 14
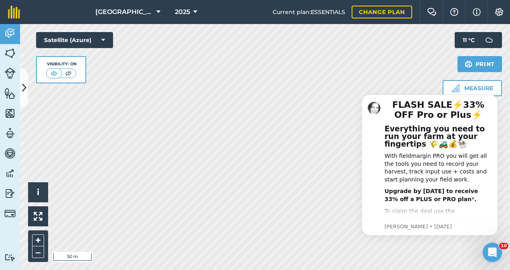
scroll to position [0, 0]
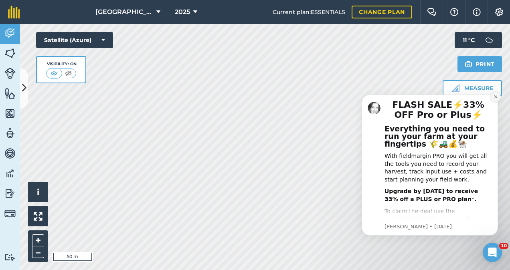
click at [493, 97] on icon "Dismiss notification" at bounding box center [495, 97] width 4 height 4
